Goal: Transaction & Acquisition: Purchase product/service

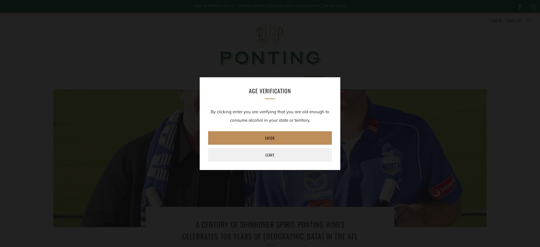
click at [259, 136] on link "Enter" at bounding box center [270, 137] width 124 height 13
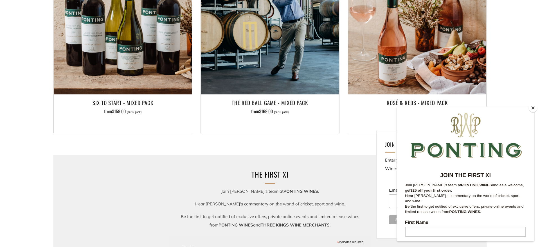
scroll to position [599, 0]
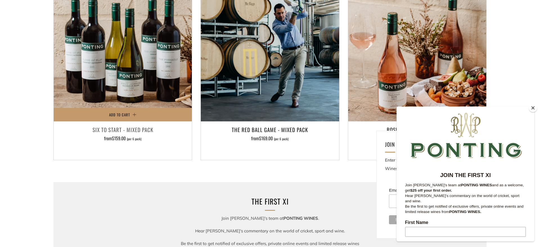
click at [103, 129] on h3 "Six To Start - Mixed Pack" at bounding box center [122, 130] width 132 height 10
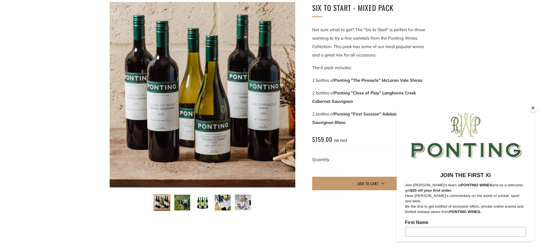
scroll to position [98, 0]
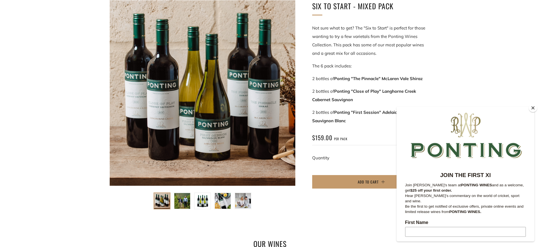
click at [184, 199] on img at bounding box center [182, 201] width 16 height 16
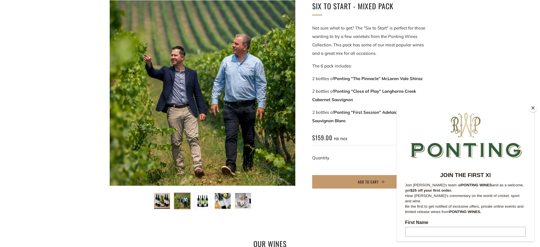
click at [199, 199] on img at bounding box center [202, 201] width 16 height 16
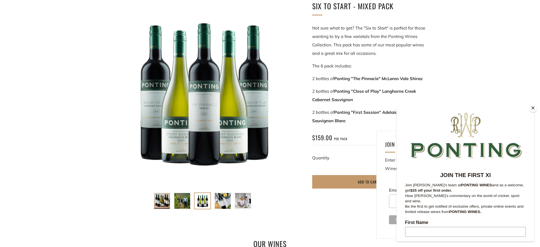
click at [224, 200] on img at bounding box center [223, 201] width 16 height 16
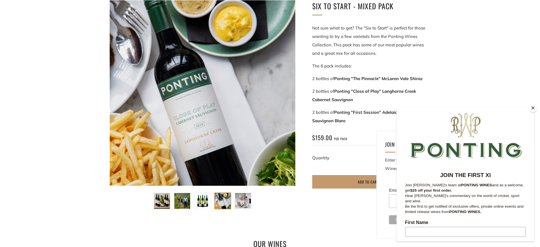
click at [242, 201] on img at bounding box center [243, 201] width 16 height 16
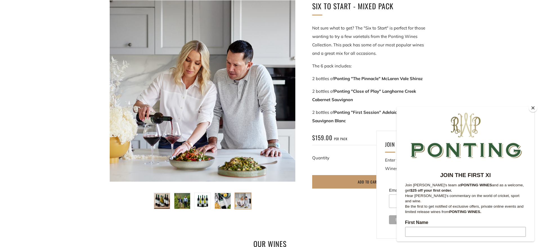
click at [167, 202] on img at bounding box center [162, 201] width 16 height 16
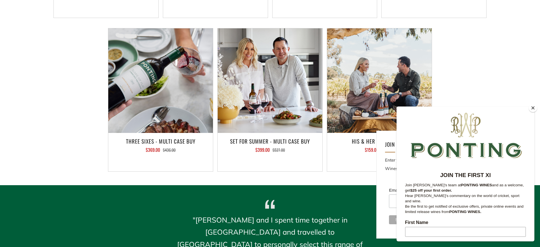
scroll to position [501, 0]
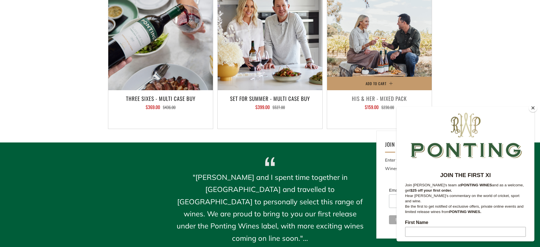
click at [358, 99] on h3 "His & Her - Mixed Pack" at bounding box center [379, 99] width 99 height 10
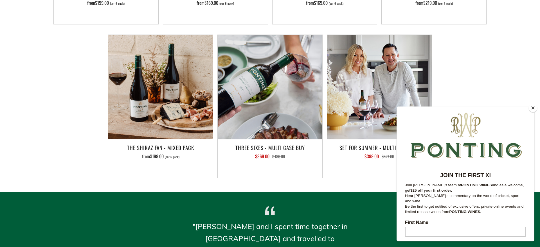
scroll to position [507, 0]
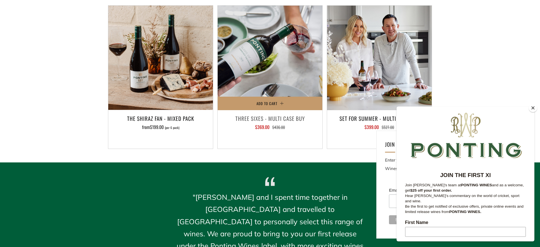
click at [238, 117] on h3 "Three Sixes - Multi Case Buy" at bounding box center [269, 119] width 99 height 10
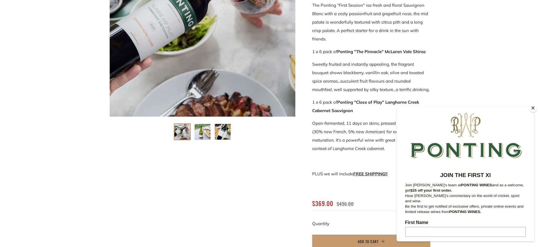
scroll to position [153, 0]
